Goal: Transaction & Acquisition: Purchase product/service

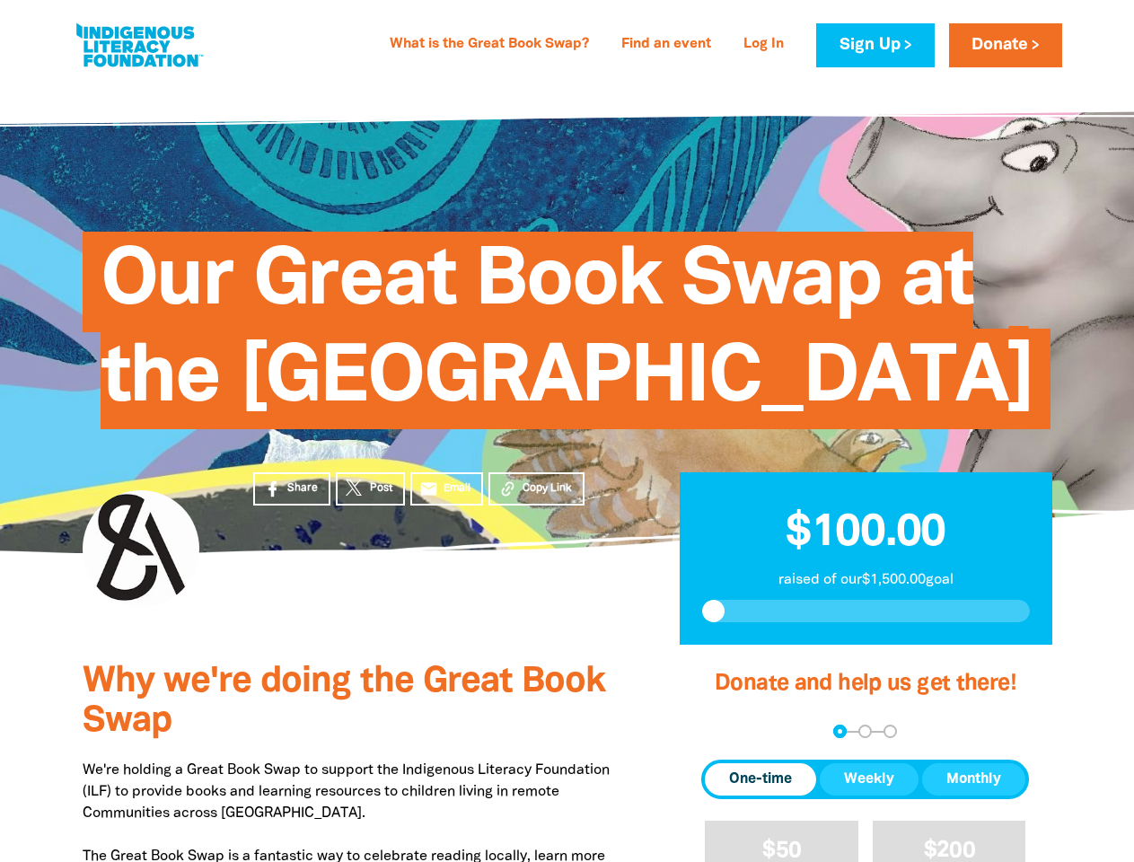
click at [566, 429] on span "Our Great Book Swap at the [GEOGRAPHIC_DATA]" at bounding box center [567, 337] width 932 height 184
click at [536, 496] on span "Copy Link" at bounding box center [546, 488] width 49 height 16
click at [725, 738] on div "arrow_back Back Step 1 Step 2 Step 3" at bounding box center [865, 730] width 328 height 13
click at [839, 733] on div "Navigate to step 1 of 3 to enter your donation amount" at bounding box center [839, 731] width 4 height 4
click at [760, 795] on span "Donation frequency" at bounding box center [760, 779] width 111 height 32
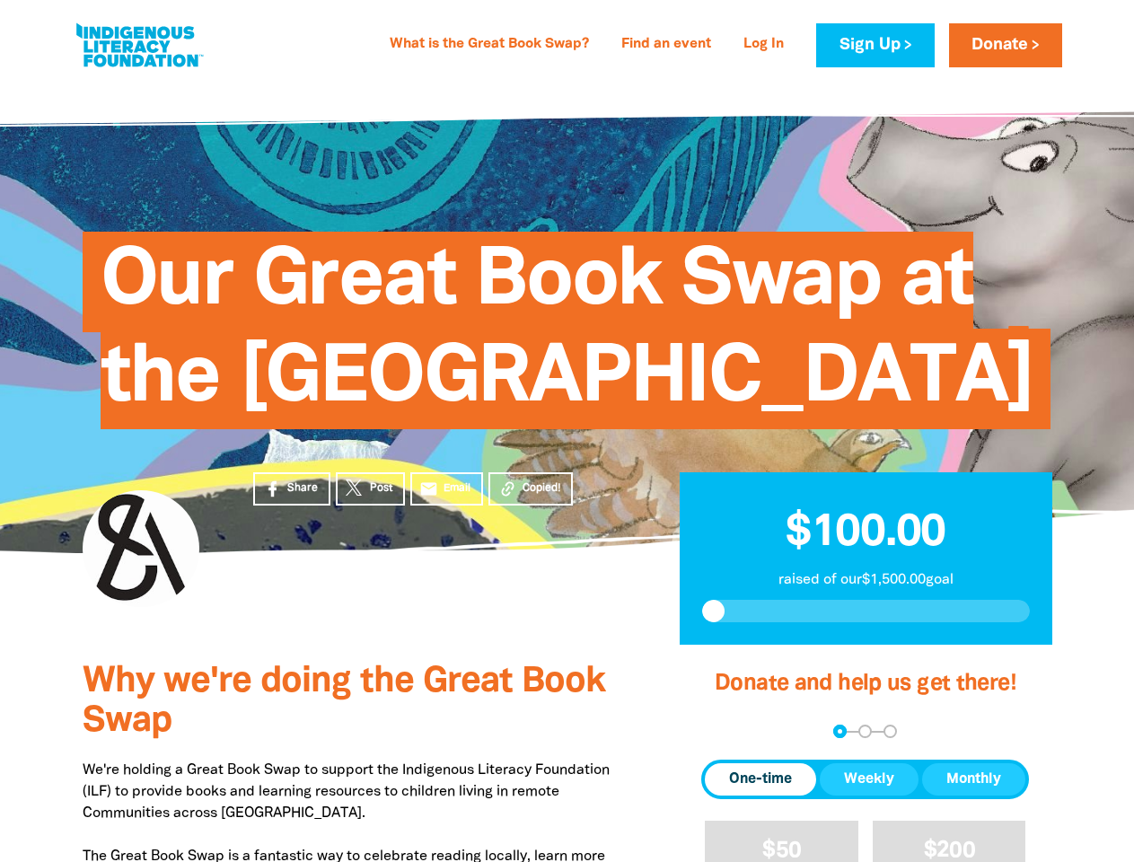
click at [869, 795] on button "Weekly" at bounding box center [868, 779] width 99 height 32
click at [973, 795] on button "Monthly" at bounding box center [973, 779] width 103 height 32
